Goal: Navigation & Orientation: Find specific page/section

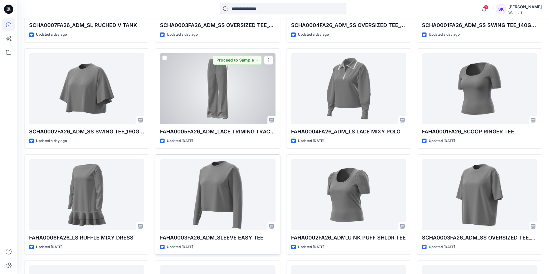
scroll to position [365, 0]
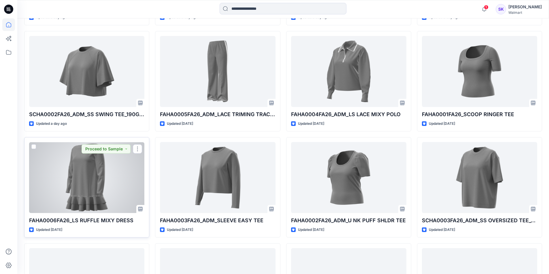
click at [128, 182] on div at bounding box center [86, 177] width 115 height 71
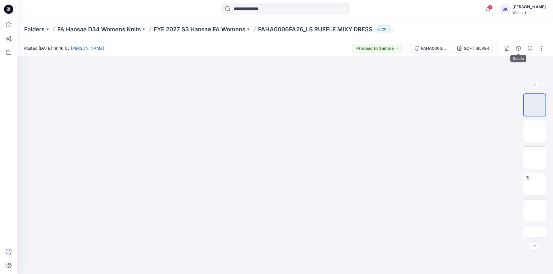
drag, startPoint x: 530, startPoint y: 46, endPoint x: 529, endPoint y: 49, distance: 3.8
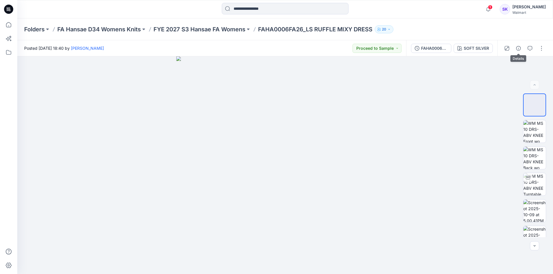
click at [530, 46] on button "button" at bounding box center [529, 48] width 9 height 9
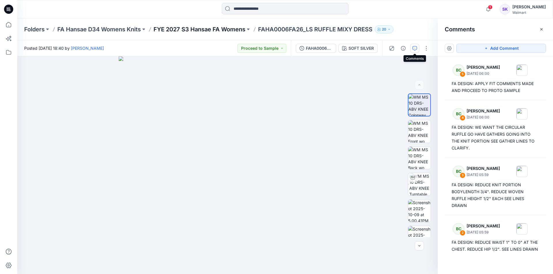
click at [232, 29] on p "FYE 2027 S3 Hansae FA Womens" at bounding box center [200, 29] width 92 height 8
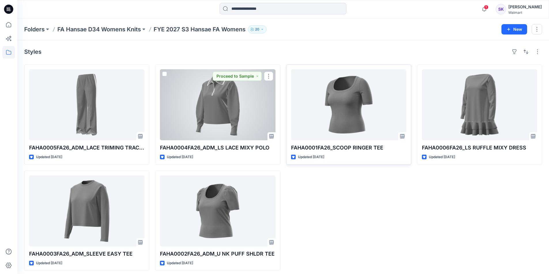
click at [347, 111] on div at bounding box center [348, 104] width 115 height 71
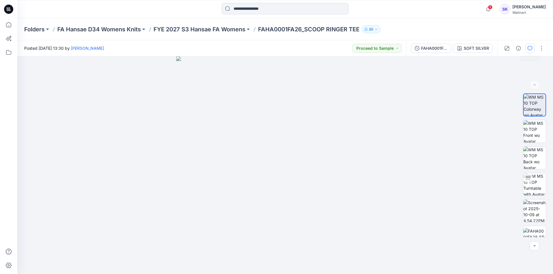
click at [529, 49] on icon "button" at bounding box center [530, 48] width 5 height 5
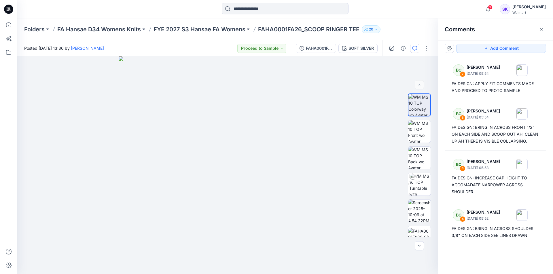
click at [523, 31] on div "Comments" at bounding box center [495, 29] width 115 height 22
click at [538, 29] on icon "button" at bounding box center [541, 29] width 5 height 5
